Goal: Find specific page/section: Find specific page/section

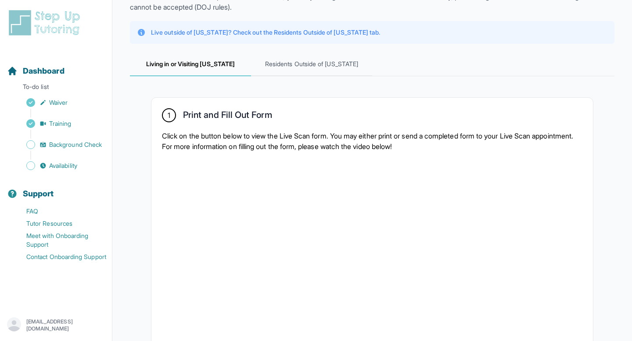
scroll to position [40, 0]
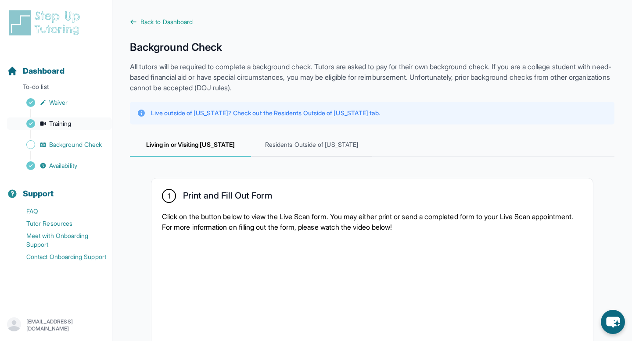
click at [67, 125] on span "Training" at bounding box center [60, 123] width 22 height 9
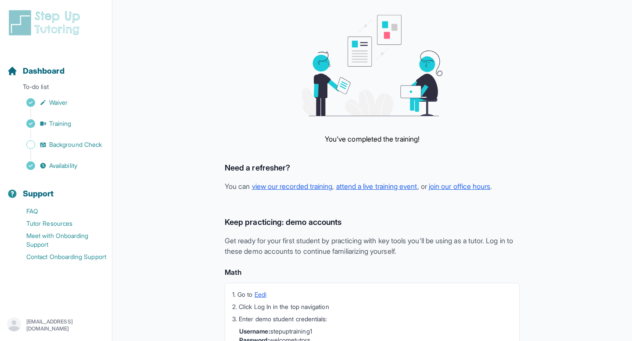
scroll to position [45, 0]
click at [87, 144] on span "Background Check" at bounding box center [75, 144] width 53 height 9
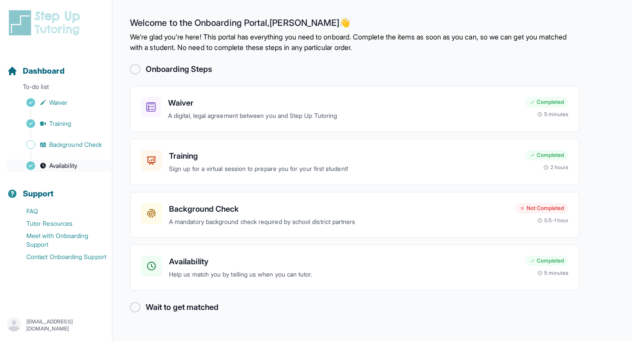
click at [71, 168] on span "Availability" at bounding box center [63, 165] width 28 height 9
